Goal: Transaction & Acquisition: Download file/media

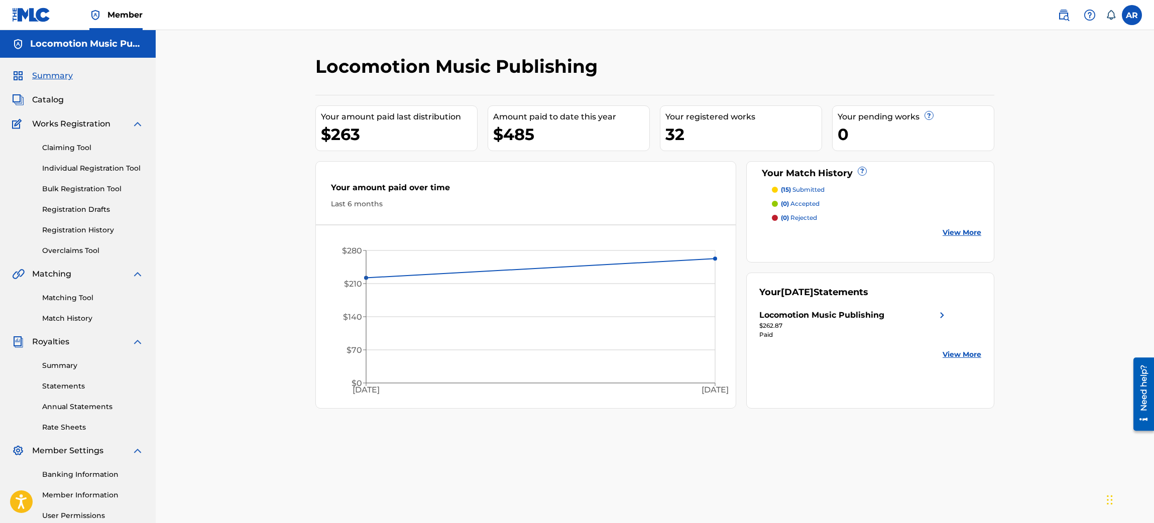
click at [65, 382] on link "Statements" at bounding box center [92, 386] width 101 height 11
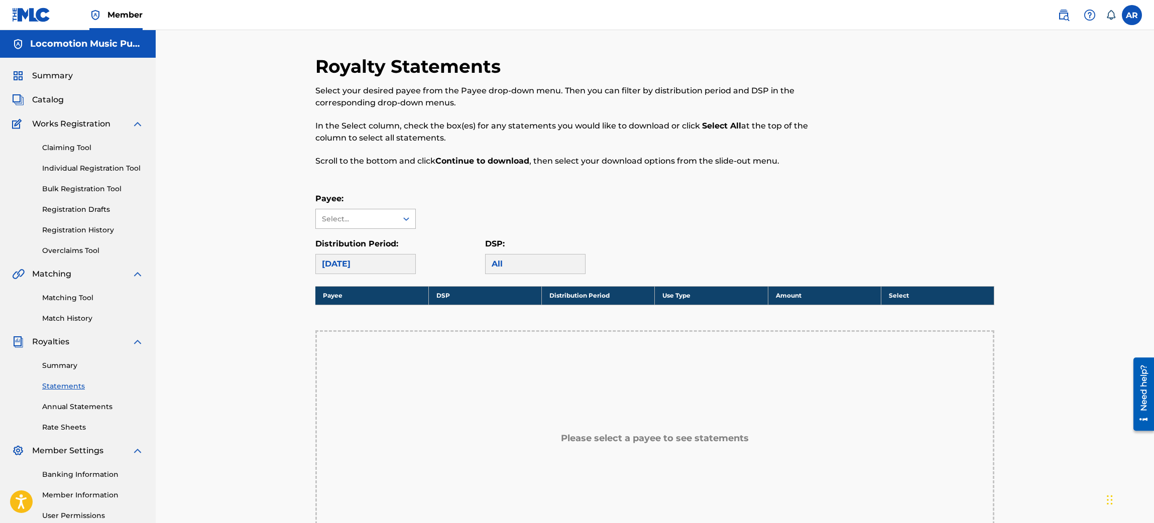
click at [357, 220] on div "Select..." at bounding box center [356, 219] width 68 height 11
click at [359, 246] on div "Locomotion Music Publishing" at bounding box center [365, 247] width 99 height 37
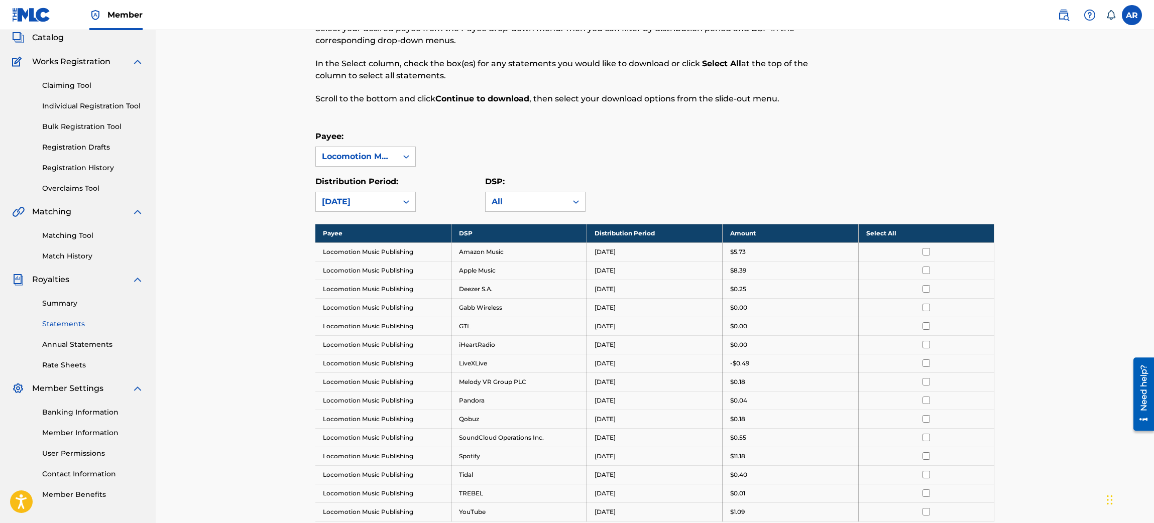
scroll to position [151, 0]
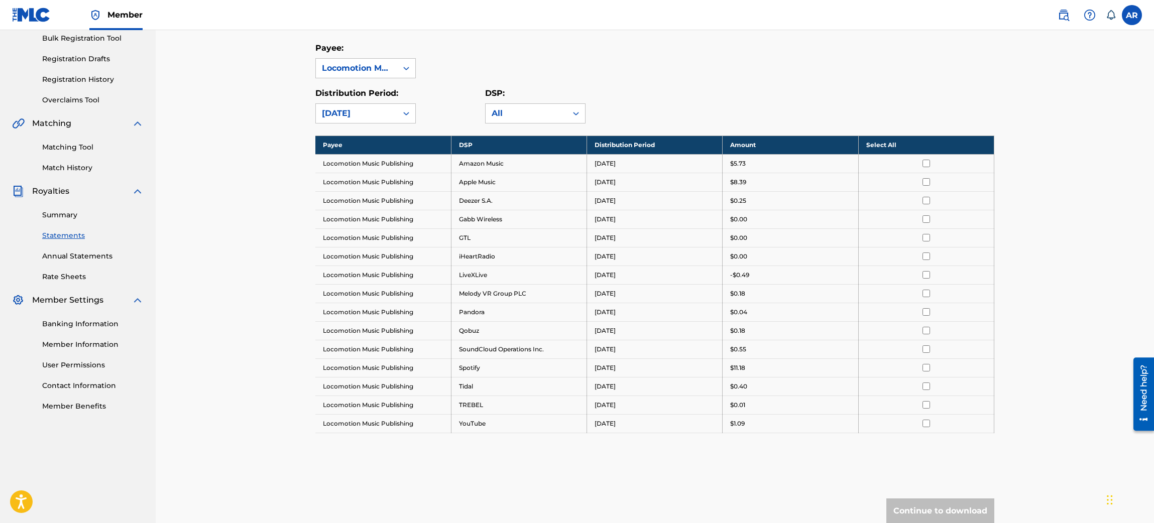
click at [891, 143] on th "Select All" at bounding box center [926, 145] width 136 height 19
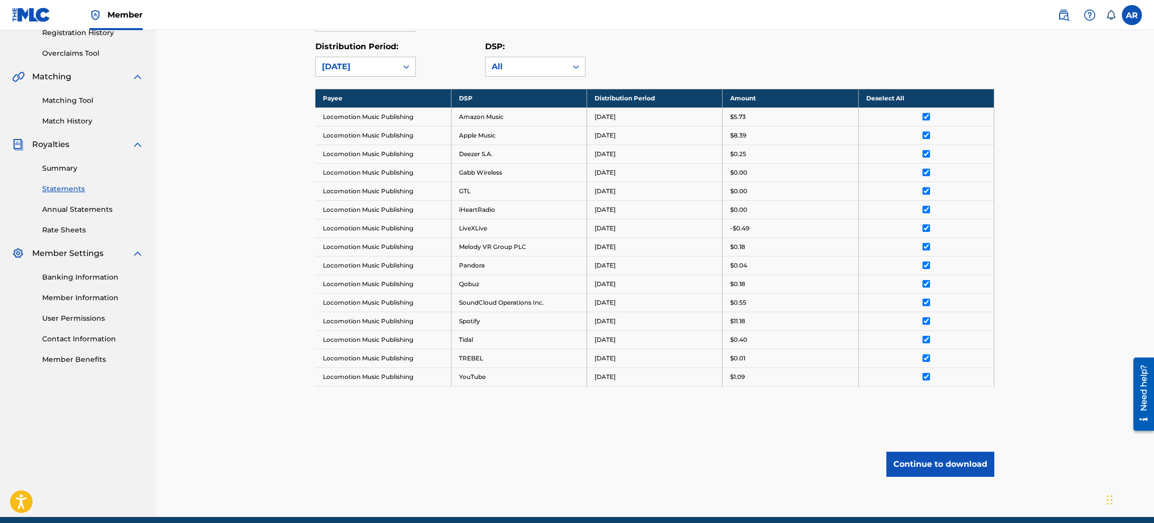
scroll to position [240, 0]
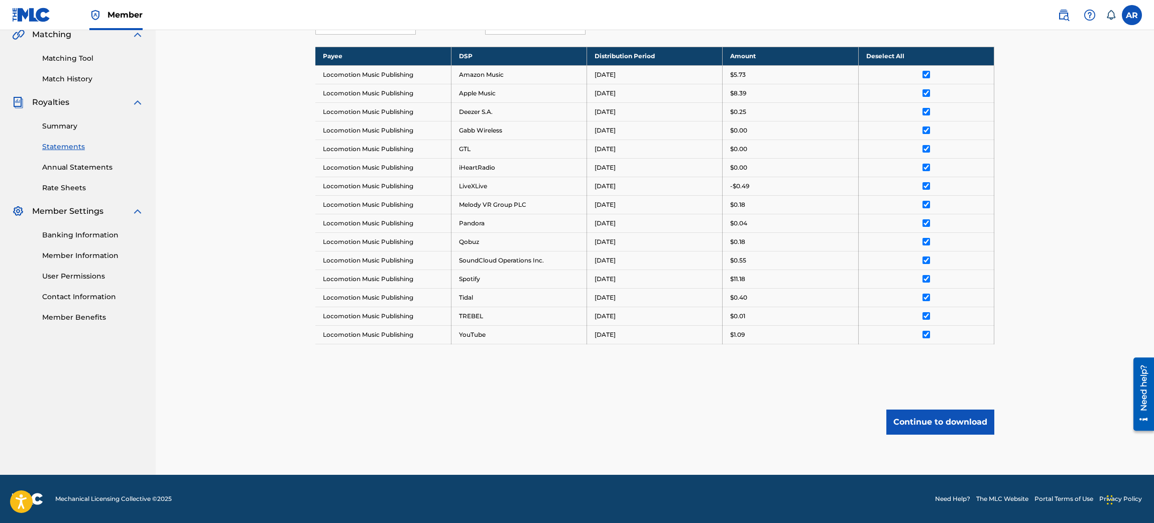
click at [953, 417] on button "Continue to download" at bounding box center [940, 422] width 108 height 25
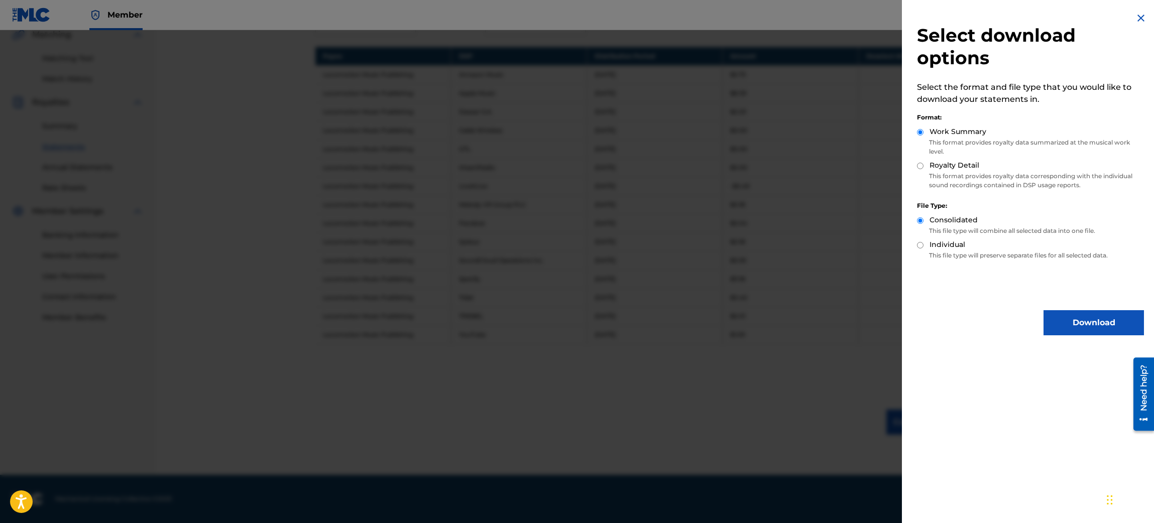
click at [1072, 315] on button "Download" at bounding box center [1093, 322] width 100 height 25
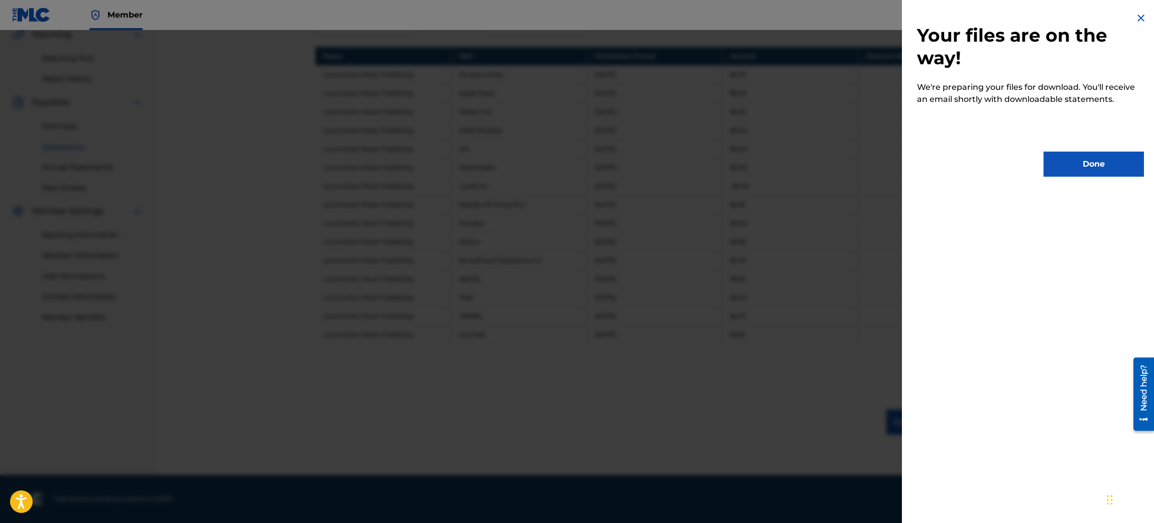
click at [1073, 168] on button "Done" at bounding box center [1093, 164] width 100 height 25
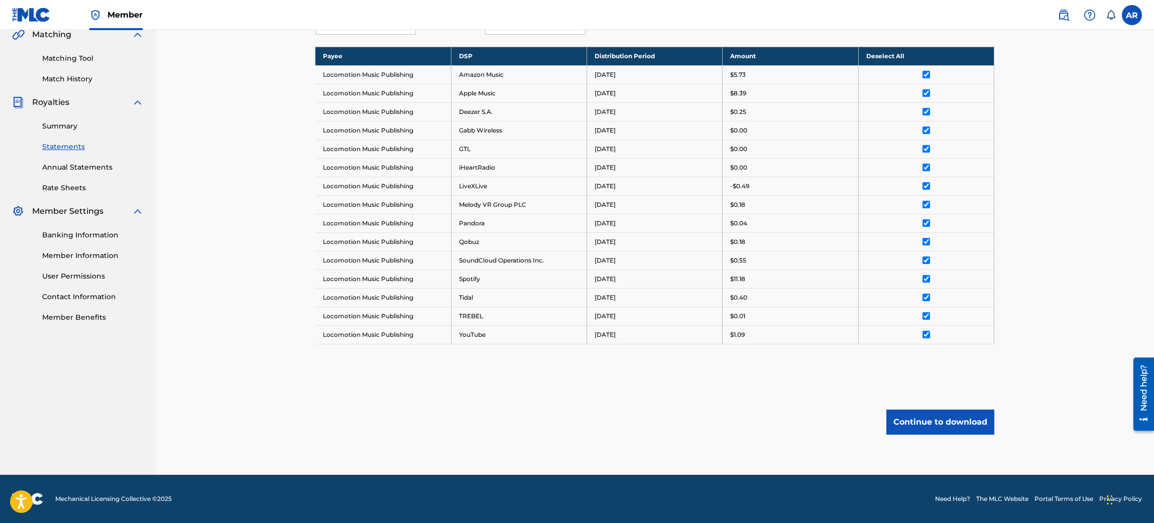
click at [956, 418] on button "Continue to download" at bounding box center [940, 422] width 108 height 25
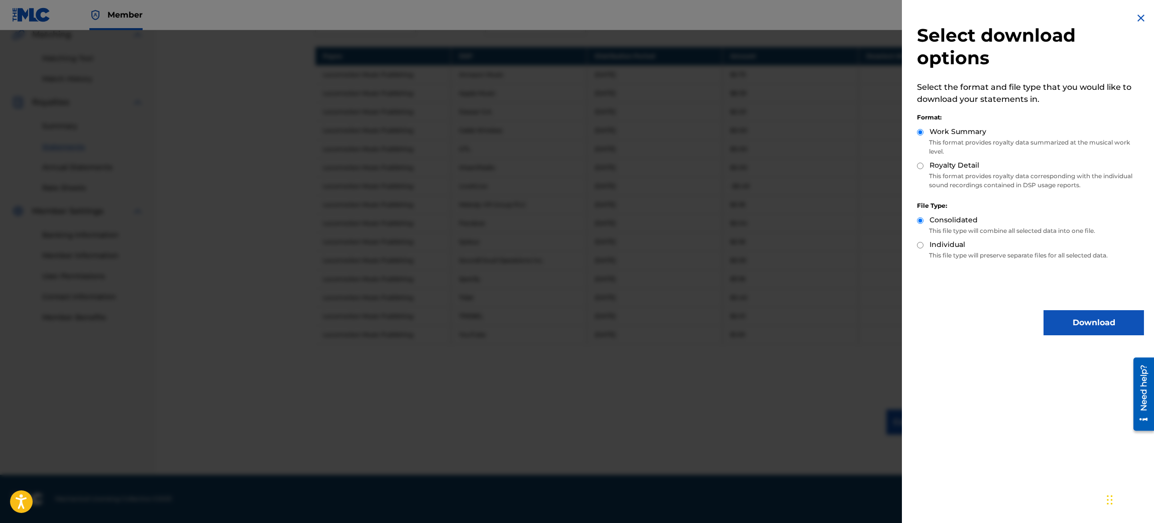
click at [941, 166] on label "Royalty Detail" at bounding box center [954, 165] width 50 height 11
click at [923, 166] on input "Royalty Detail" at bounding box center [920, 166] width 7 height 7
radio input "true"
click at [1064, 322] on button "Download" at bounding box center [1093, 322] width 100 height 25
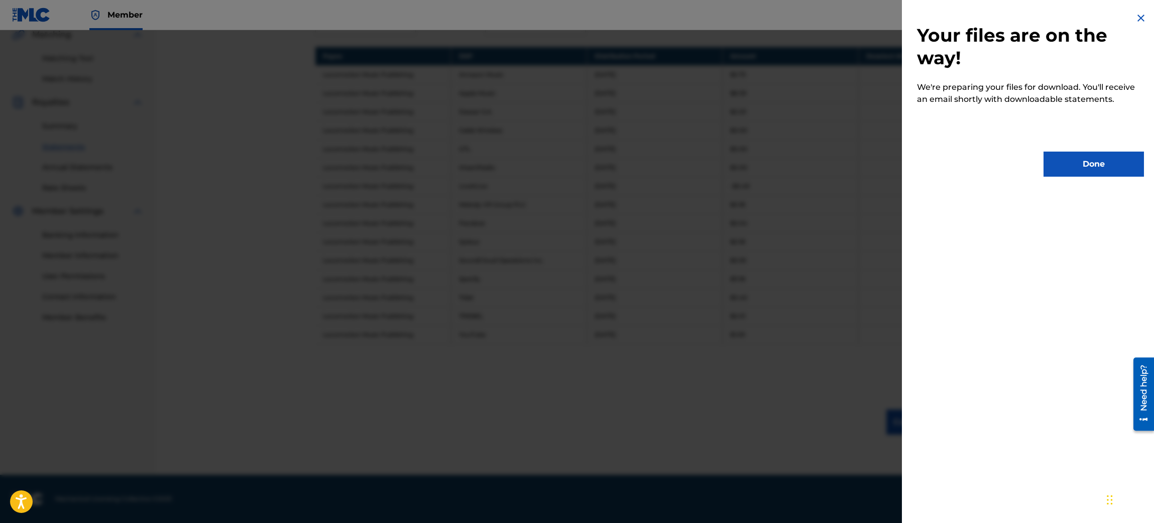
click at [1101, 163] on button "Done" at bounding box center [1093, 164] width 100 height 25
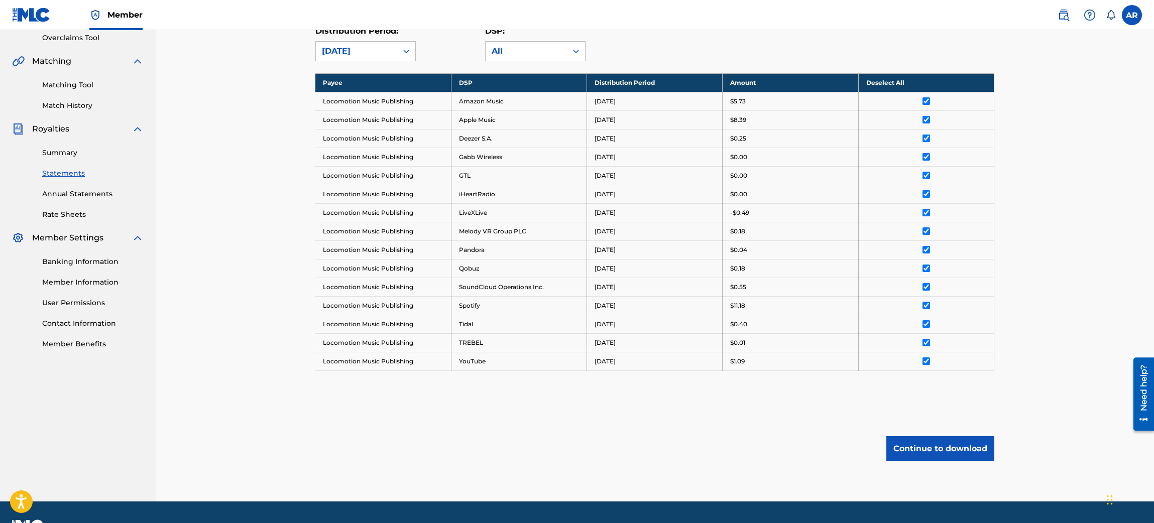
scroll to position [165, 0]
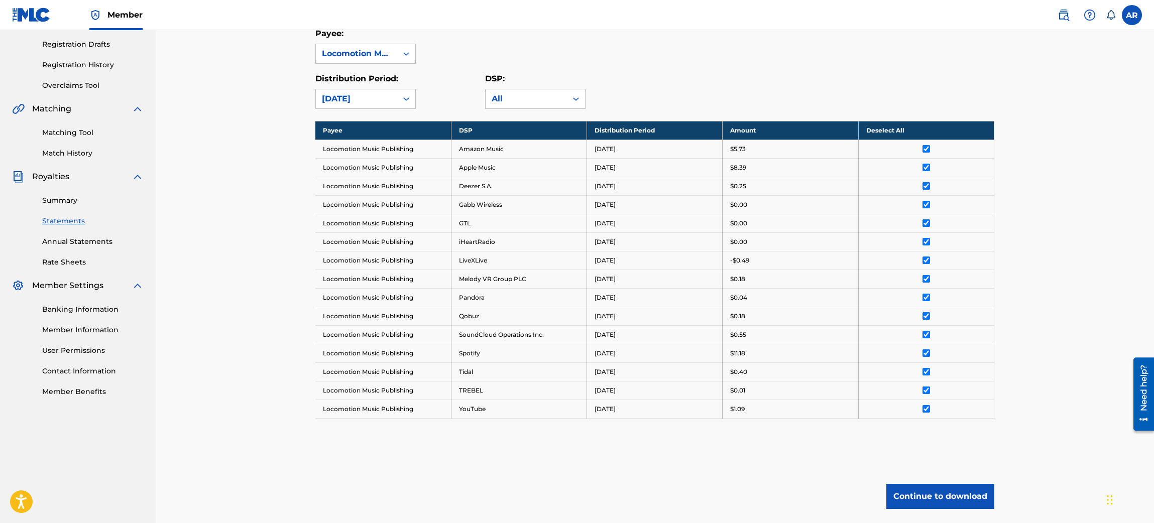
click at [73, 239] on link "Annual Statements" at bounding box center [92, 241] width 101 height 11
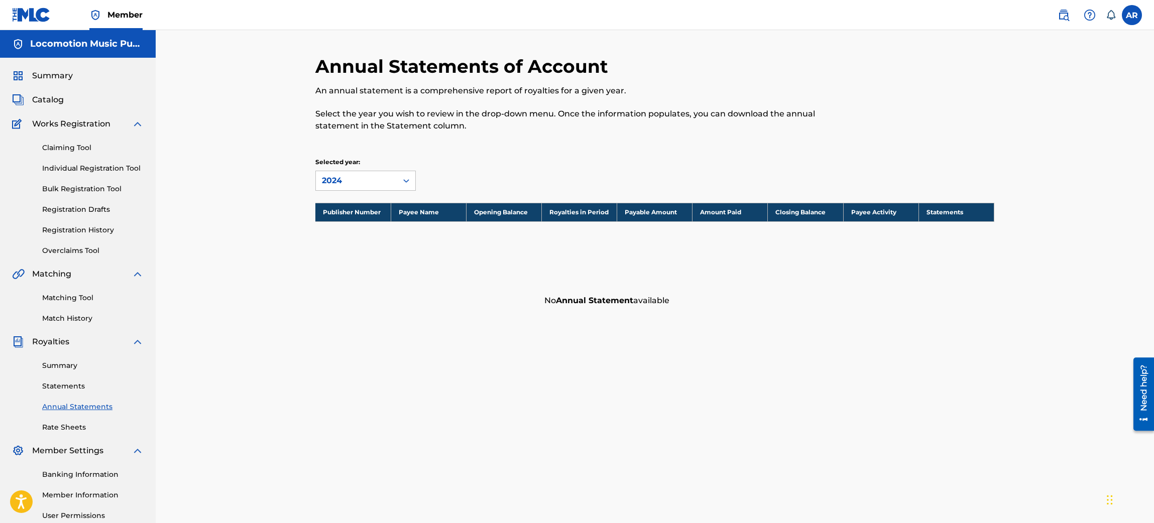
click at [55, 374] on div "Summary Statements Annual Statements Rate Sheets" at bounding box center [78, 390] width 132 height 85
click at [58, 369] on link "Summary" at bounding box center [92, 365] width 101 height 11
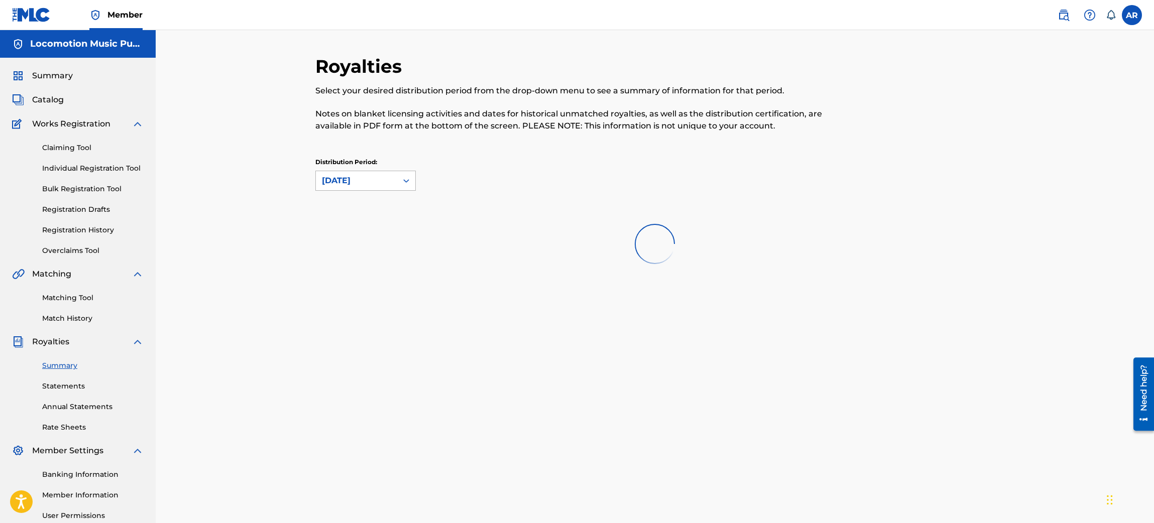
click at [388, 180] on div "[DATE]" at bounding box center [356, 181] width 69 height 12
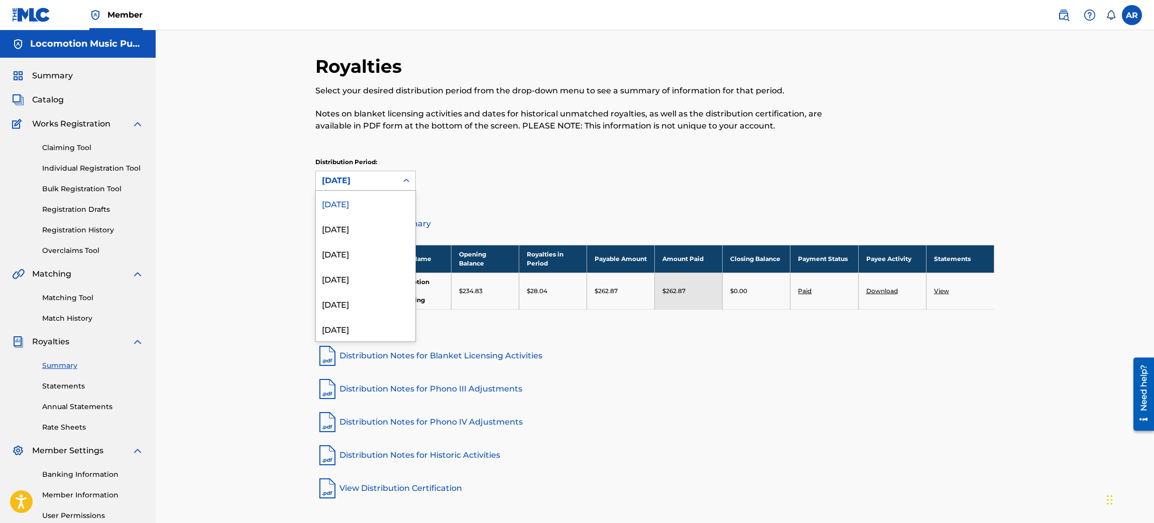
click at [537, 153] on div "Royalties Select your desired distribution period from the drop-down menu to se…" at bounding box center [654, 133] width 679 height 157
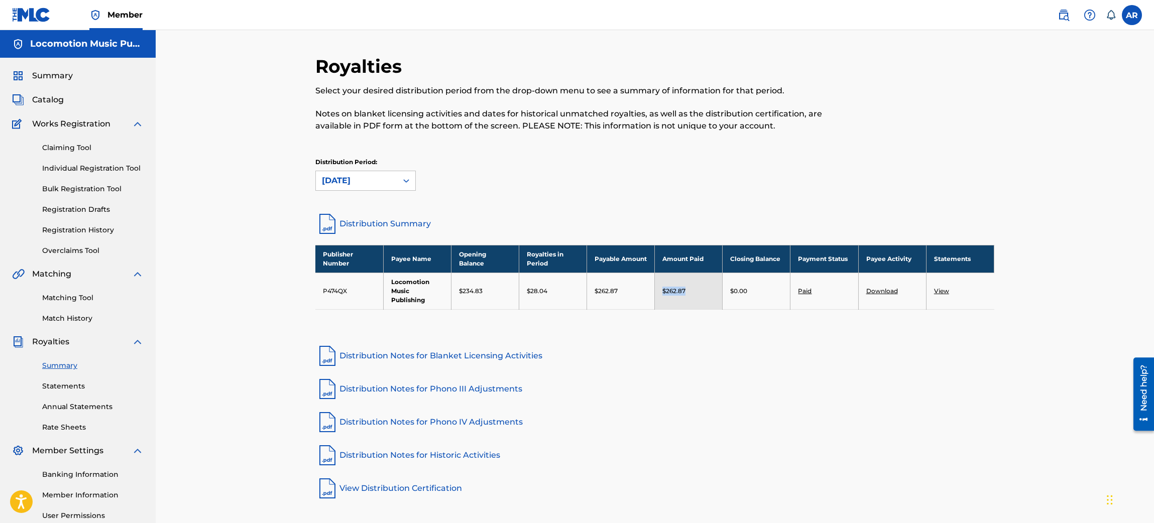
drag, startPoint x: 694, startPoint y: 290, endPoint x: 658, endPoint y: 295, distance: 35.9
click at [658, 295] on td "$262.87" at bounding box center [689, 291] width 68 height 37
copy p "$262.87"
click at [934, 288] on link "View" at bounding box center [941, 291] width 15 height 8
click at [870, 288] on link "Download" at bounding box center [882, 291] width 32 height 8
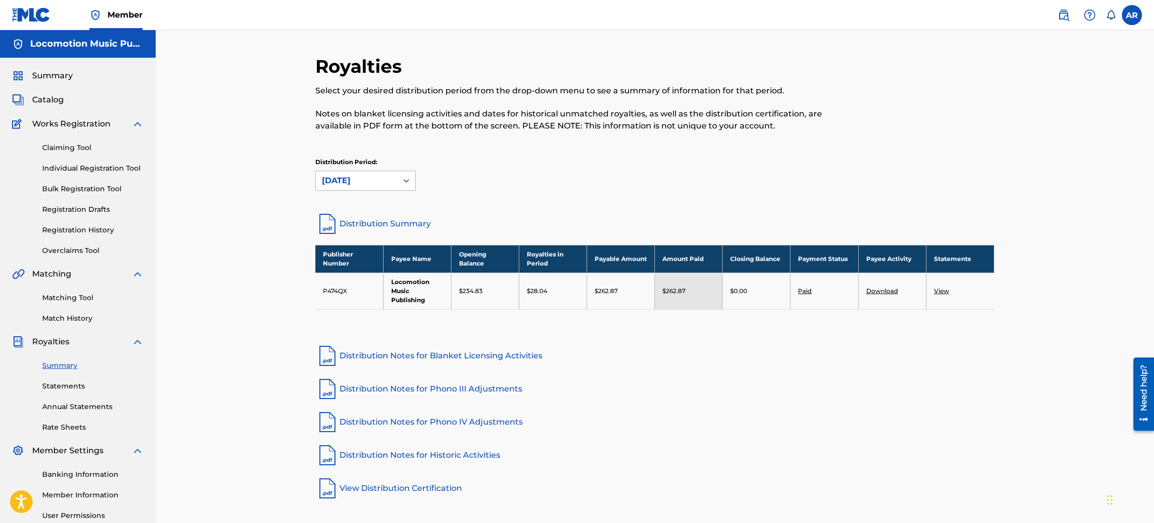
click at [382, 181] on div "[DATE]" at bounding box center [356, 181] width 69 height 12
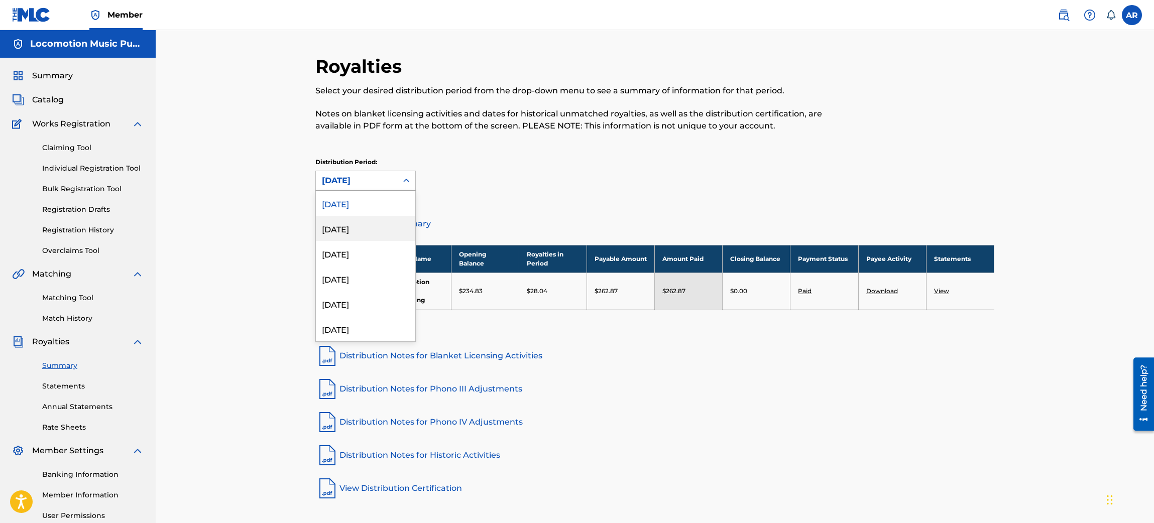
click at [373, 225] on div "July 2025" at bounding box center [365, 228] width 99 height 25
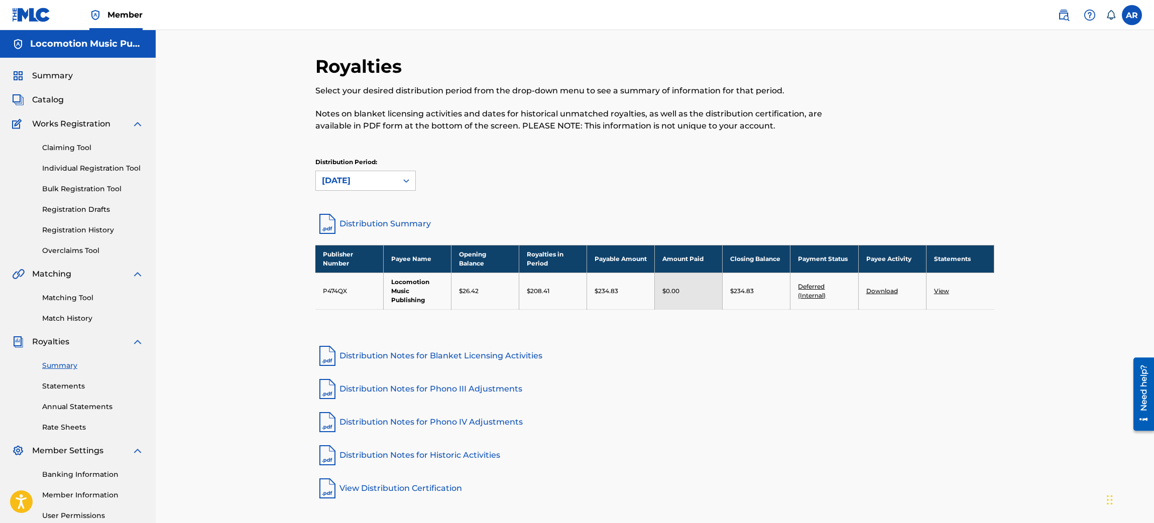
click at [882, 292] on link "Download" at bounding box center [882, 291] width 32 height 8
click at [360, 175] on div "July 2025" at bounding box center [356, 181] width 69 height 12
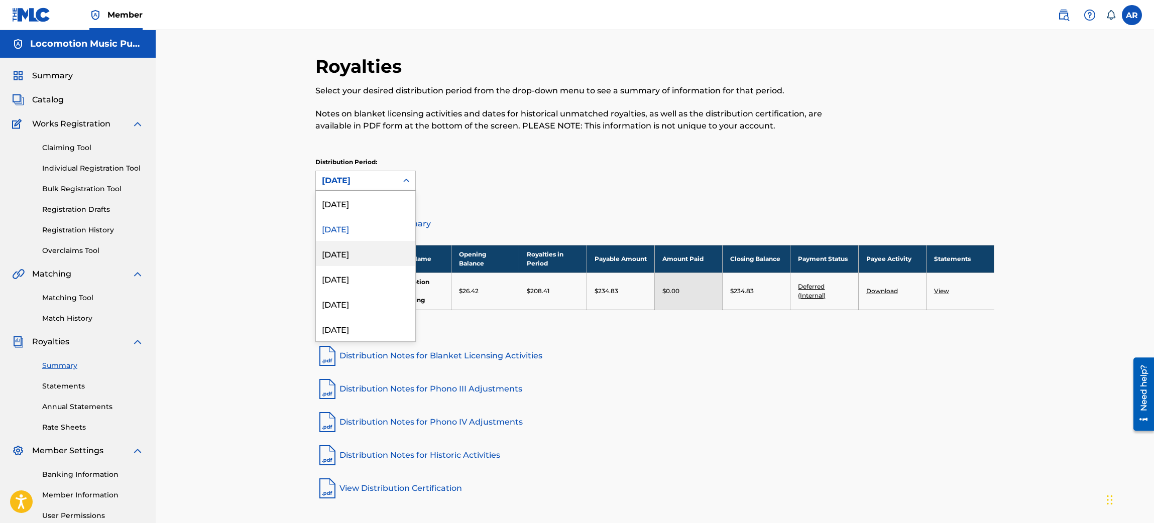
click at [356, 253] on div "June 2025" at bounding box center [365, 253] width 99 height 25
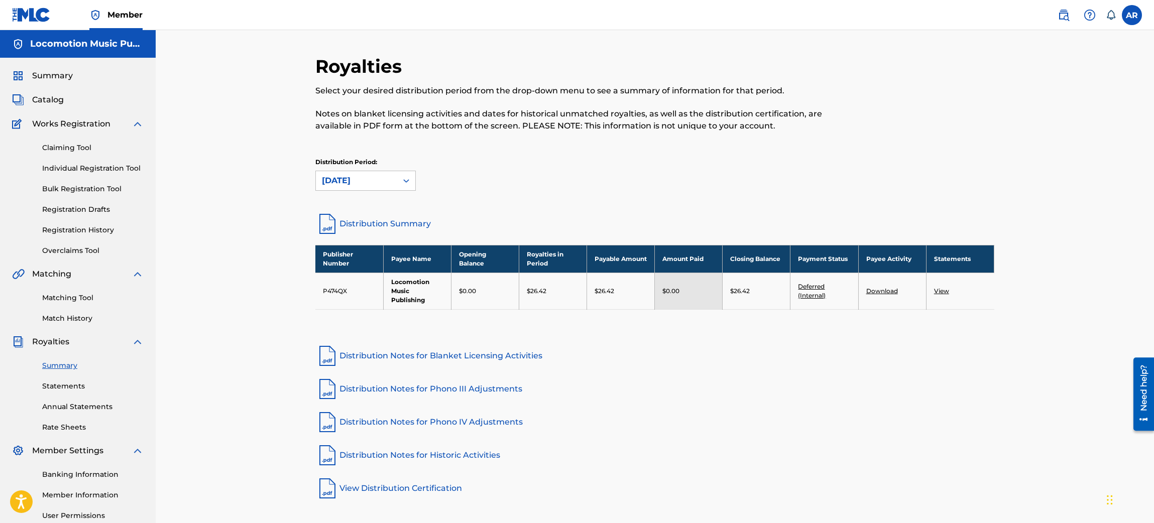
click at [870, 290] on link "Download" at bounding box center [882, 291] width 32 height 8
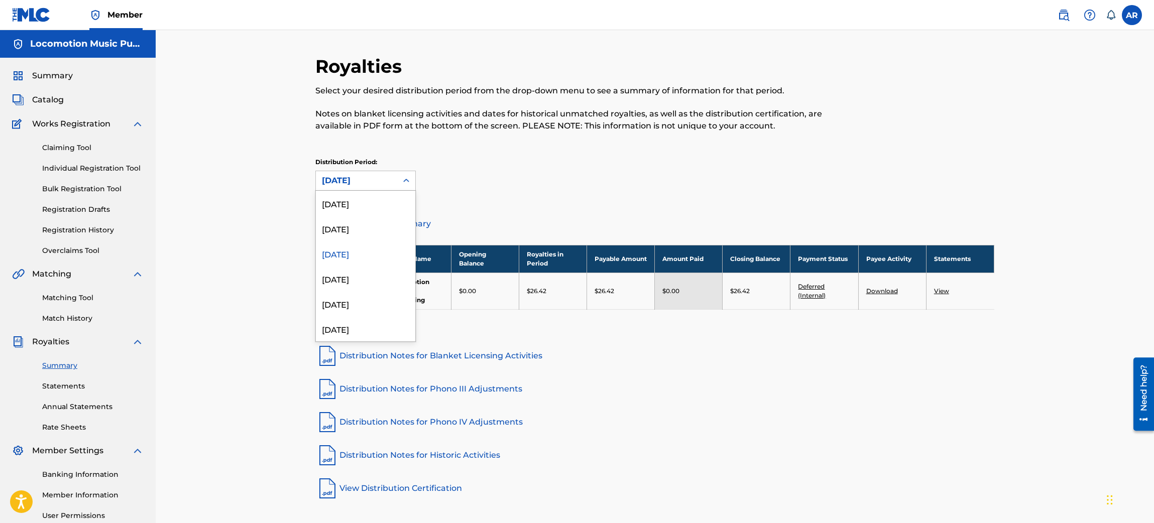
click at [366, 176] on div "June 2025" at bounding box center [356, 181] width 69 height 12
click at [372, 279] on div "May 2025" at bounding box center [365, 278] width 99 height 25
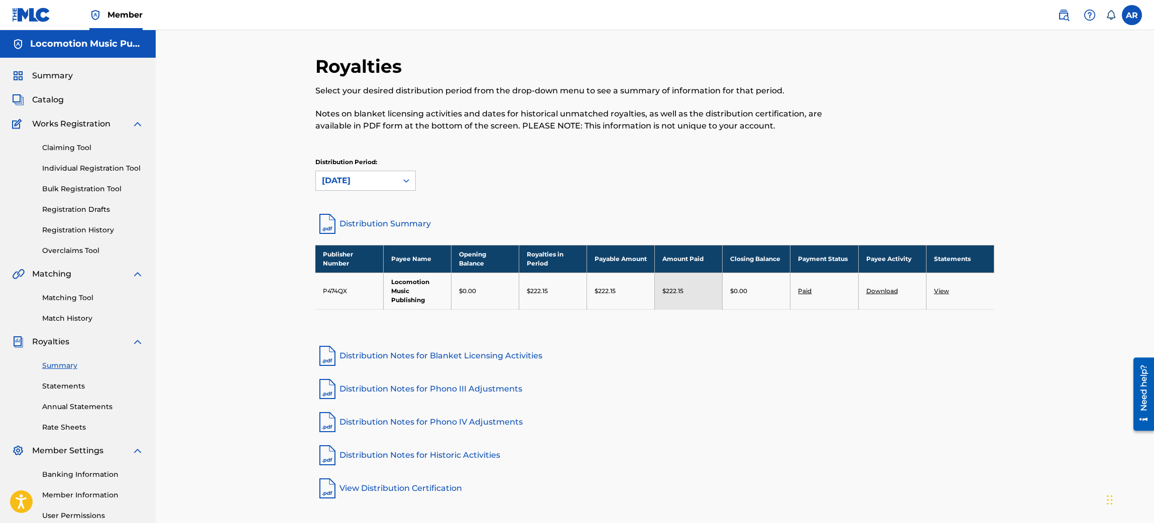
click at [884, 289] on link "Download" at bounding box center [882, 291] width 32 height 8
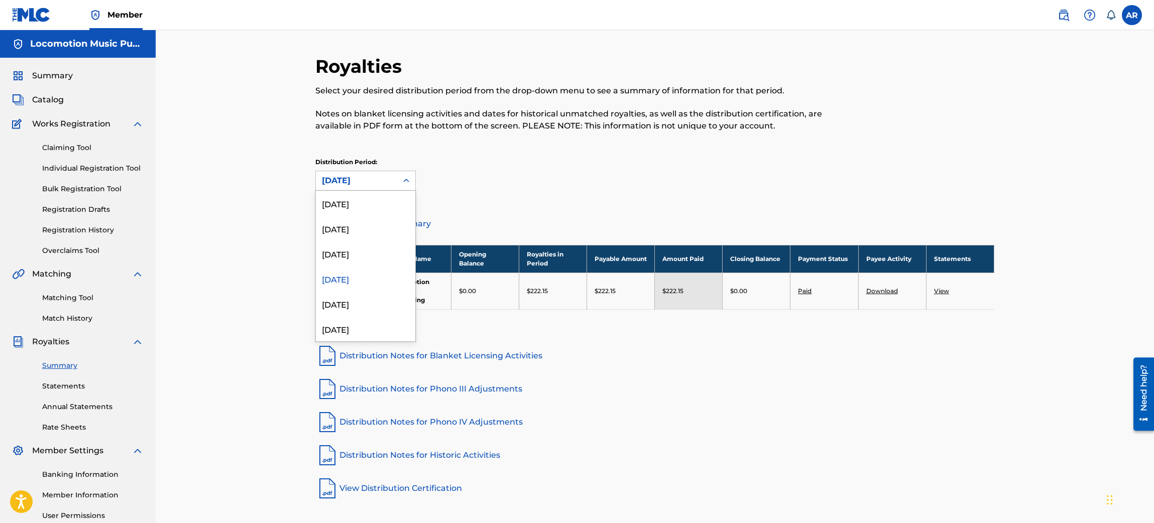
click at [369, 183] on div "May 2025" at bounding box center [356, 181] width 69 height 12
click at [368, 302] on div "April 2025" at bounding box center [365, 303] width 99 height 25
